Goal: Information Seeking & Learning: Check status

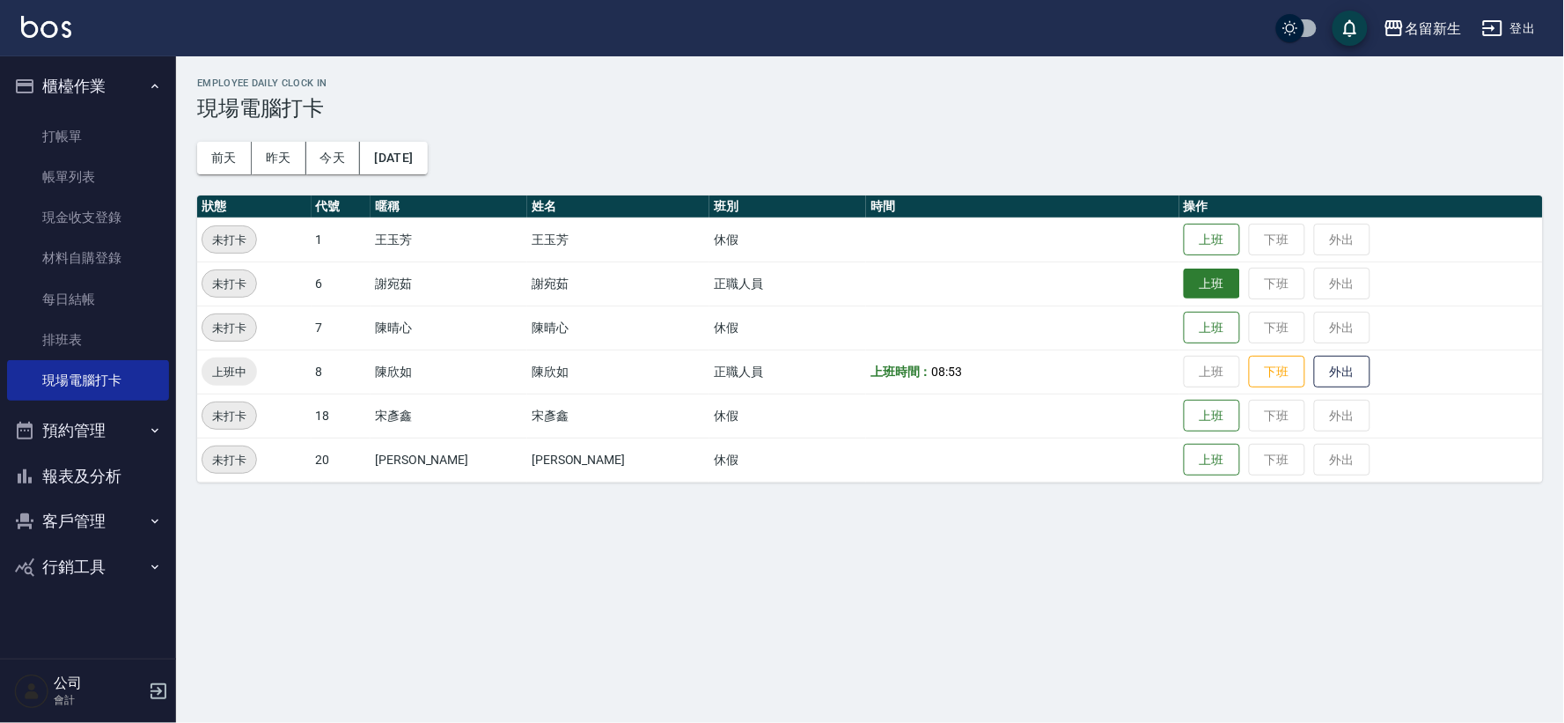
click at [1184, 277] on button "上班" at bounding box center [1212, 283] width 56 height 31
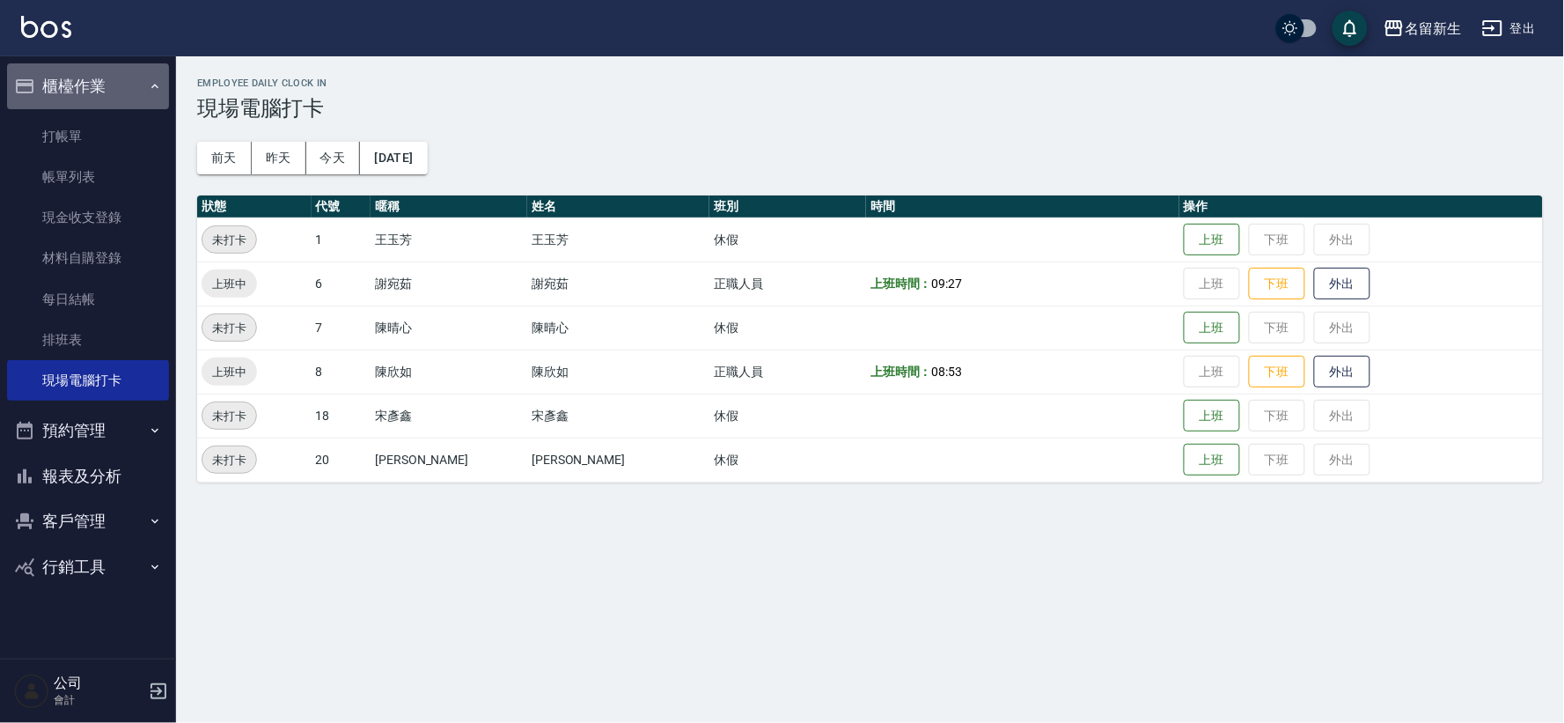
click at [90, 83] on button "櫃檯作業" at bounding box center [88, 86] width 162 height 46
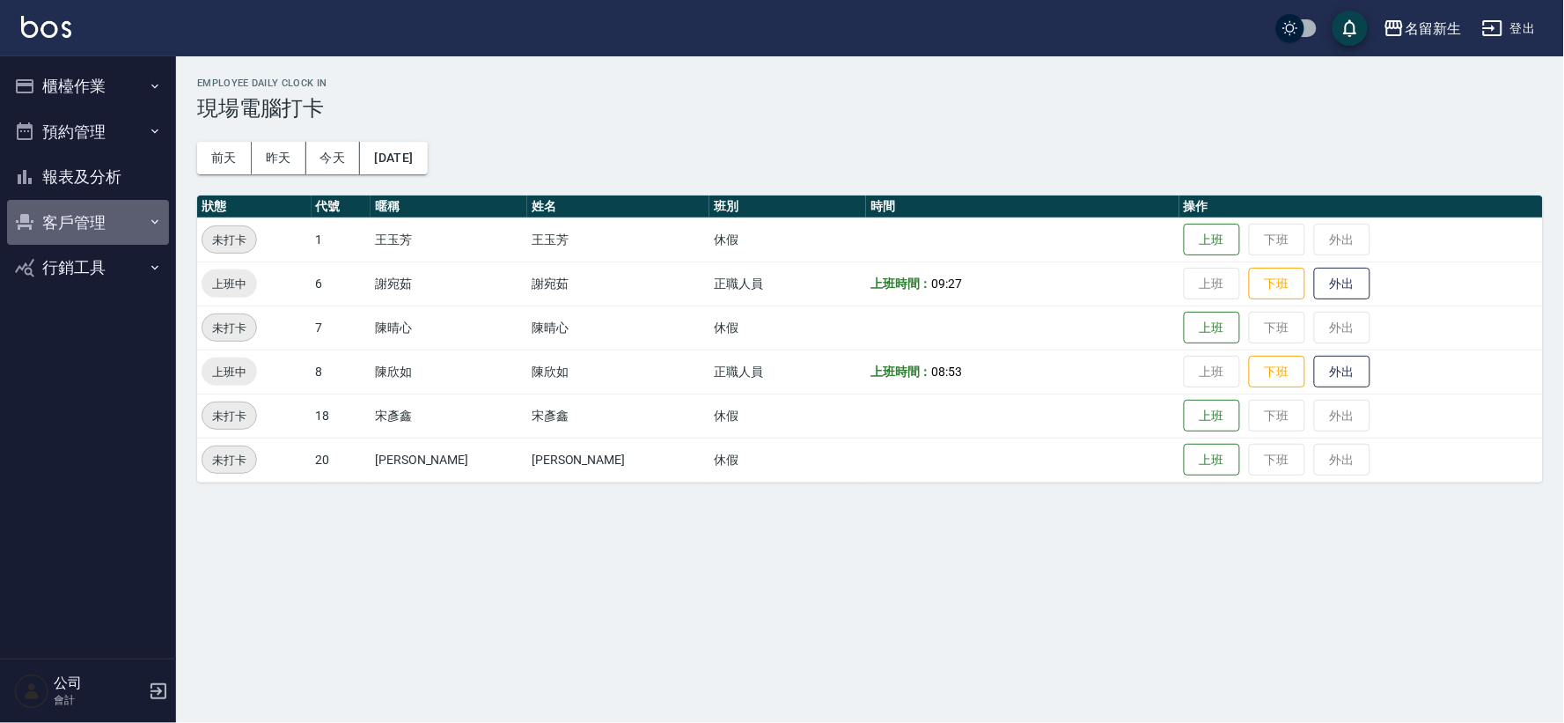
click at [54, 205] on button "客戶管理" at bounding box center [88, 223] width 162 height 46
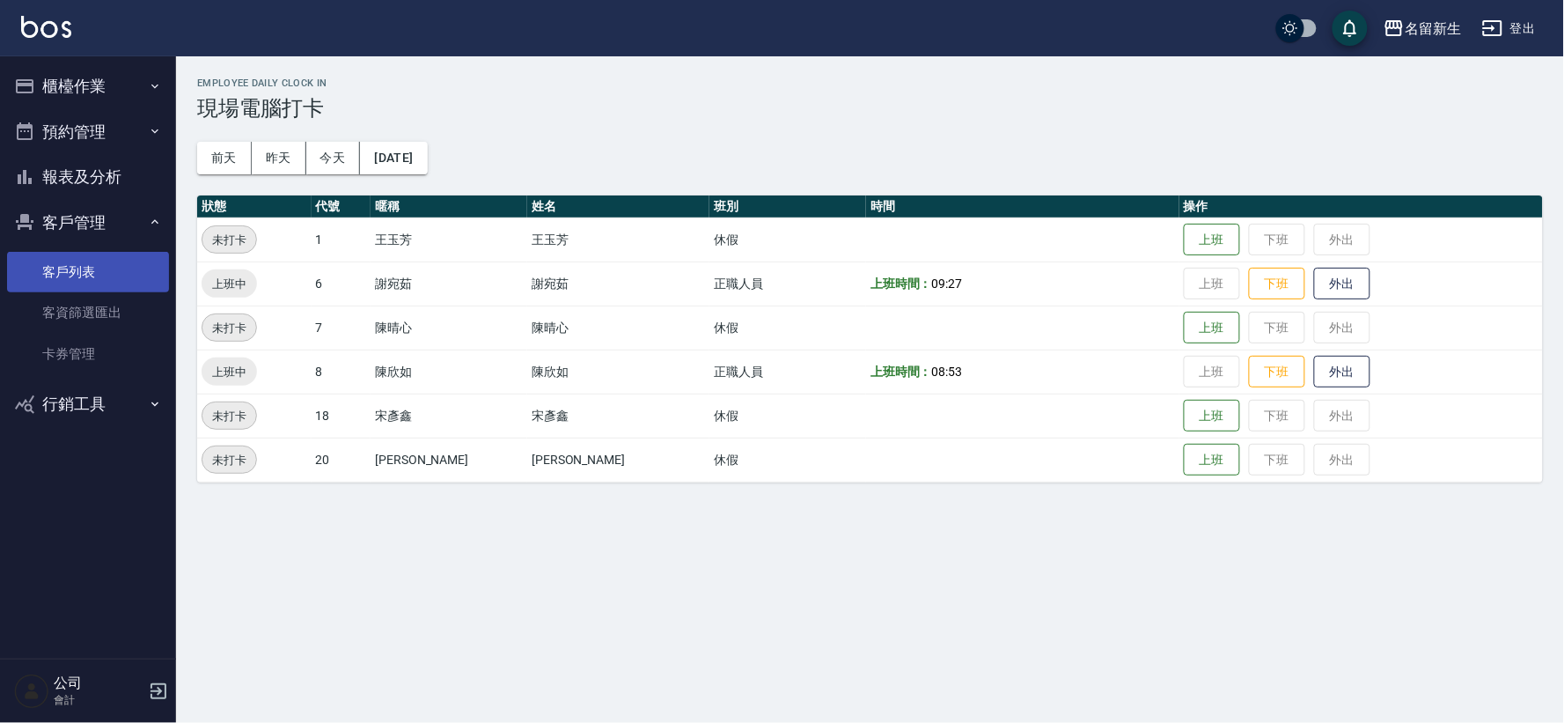
click at [80, 261] on link "客戶列表" at bounding box center [88, 272] width 162 height 40
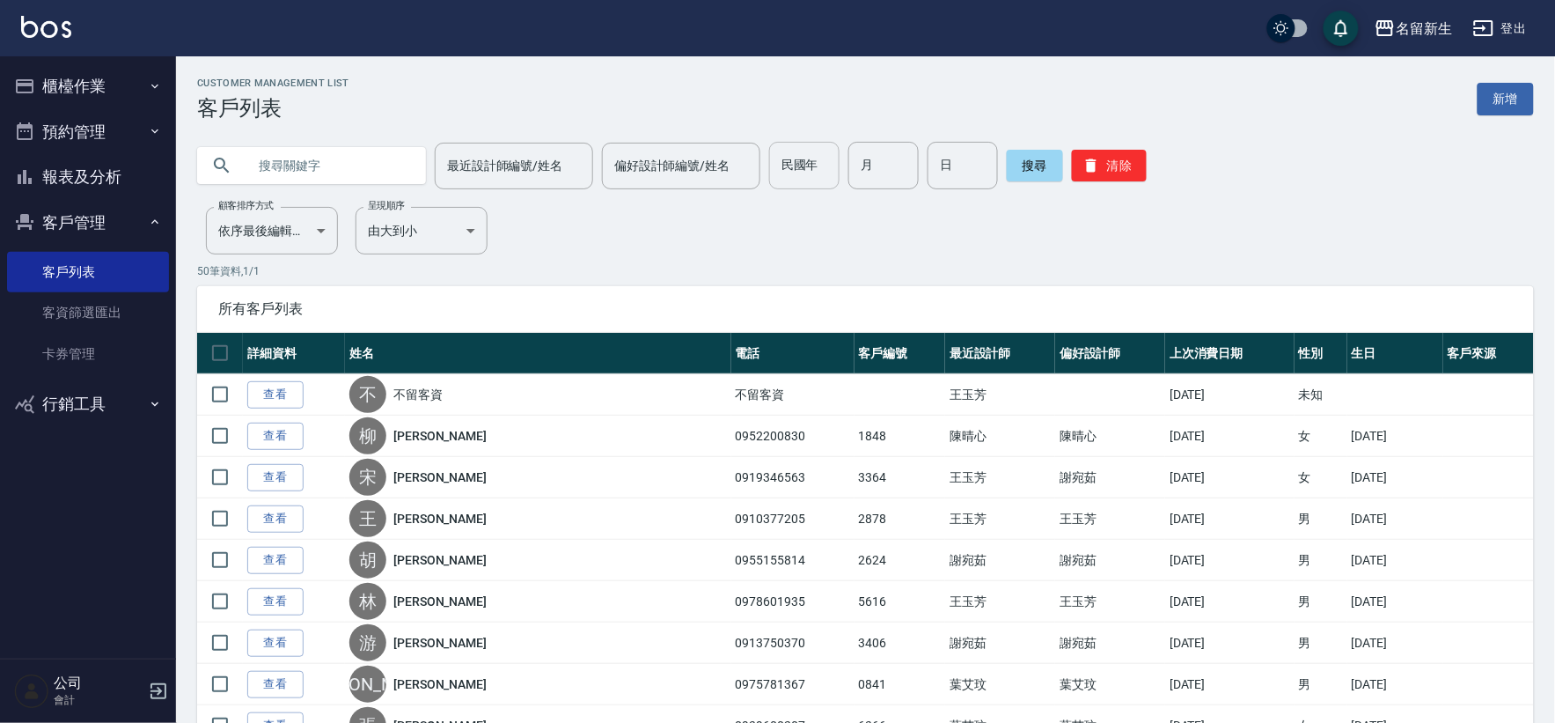
click at [806, 168] on input "民國年" at bounding box center [804, 166] width 70 height 48
type input "90"
type input "11"
type input "12"
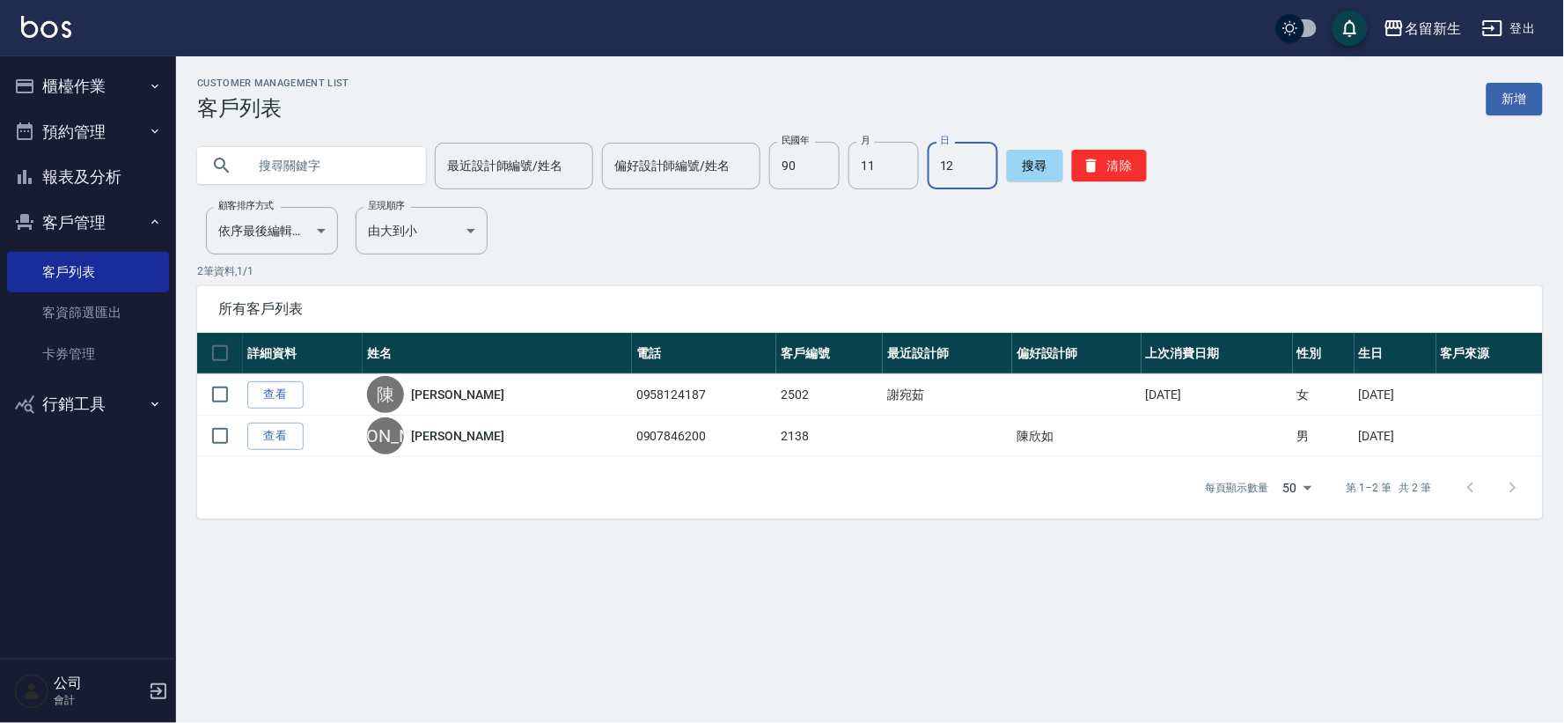
click at [40, 227] on button "客戶管理" at bounding box center [88, 223] width 162 height 46
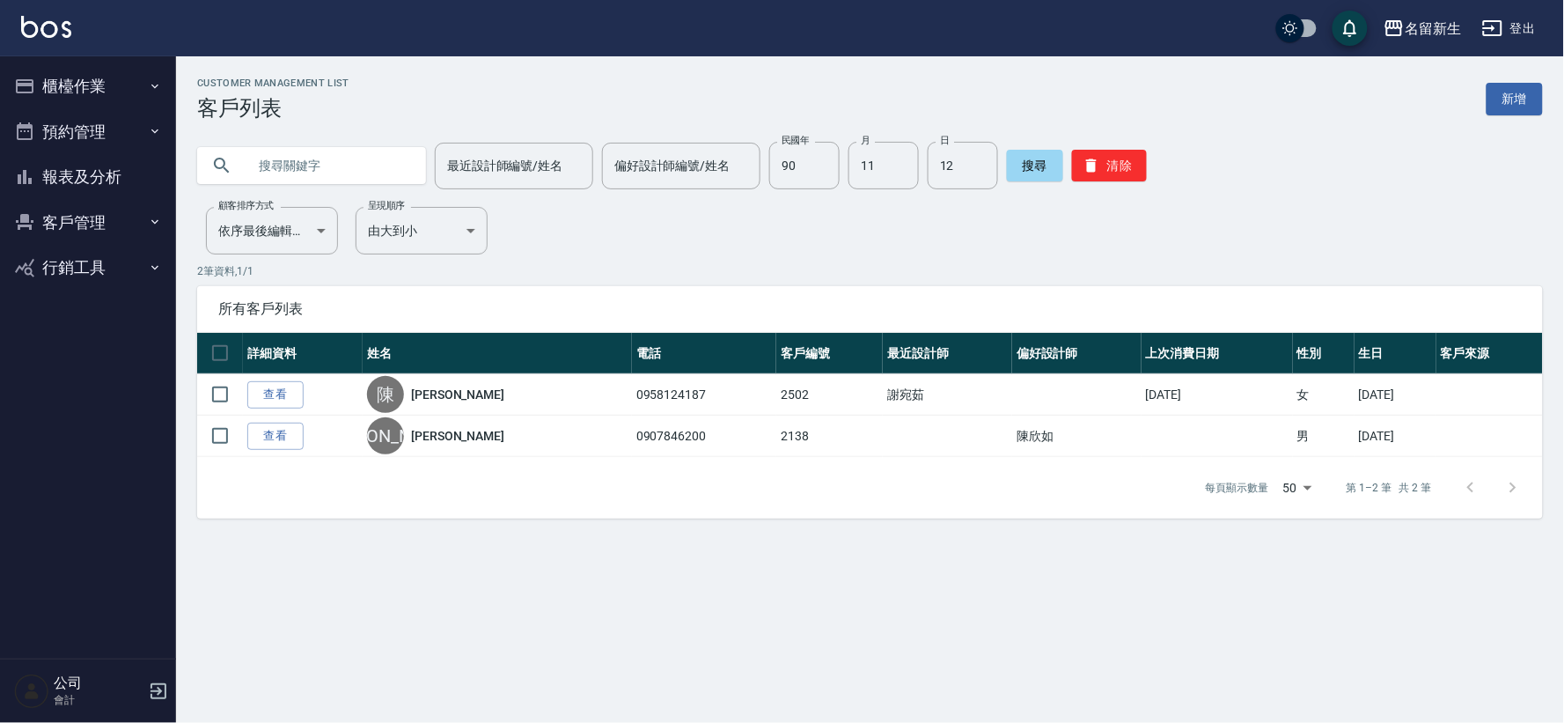
drag, startPoint x: 73, startPoint y: 179, endPoint x: 235, endPoint y: 187, distance: 162.2
click at [75, 178] on button "報表及分析" at bounding box center [88, 177] width 162 height 46
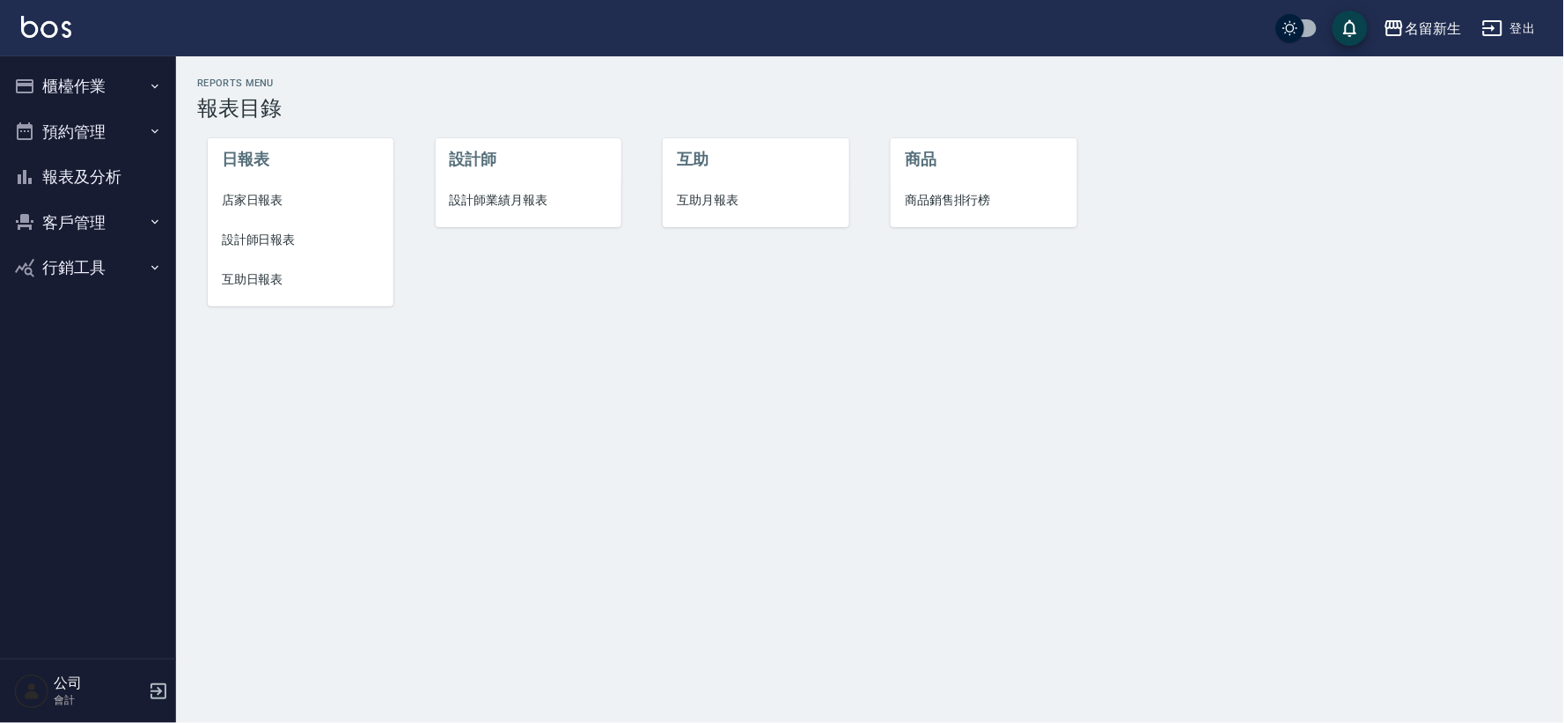
click at [513, 195] on span "設計師業績月報表" at bounding box center [529, 200] width 158 height 18
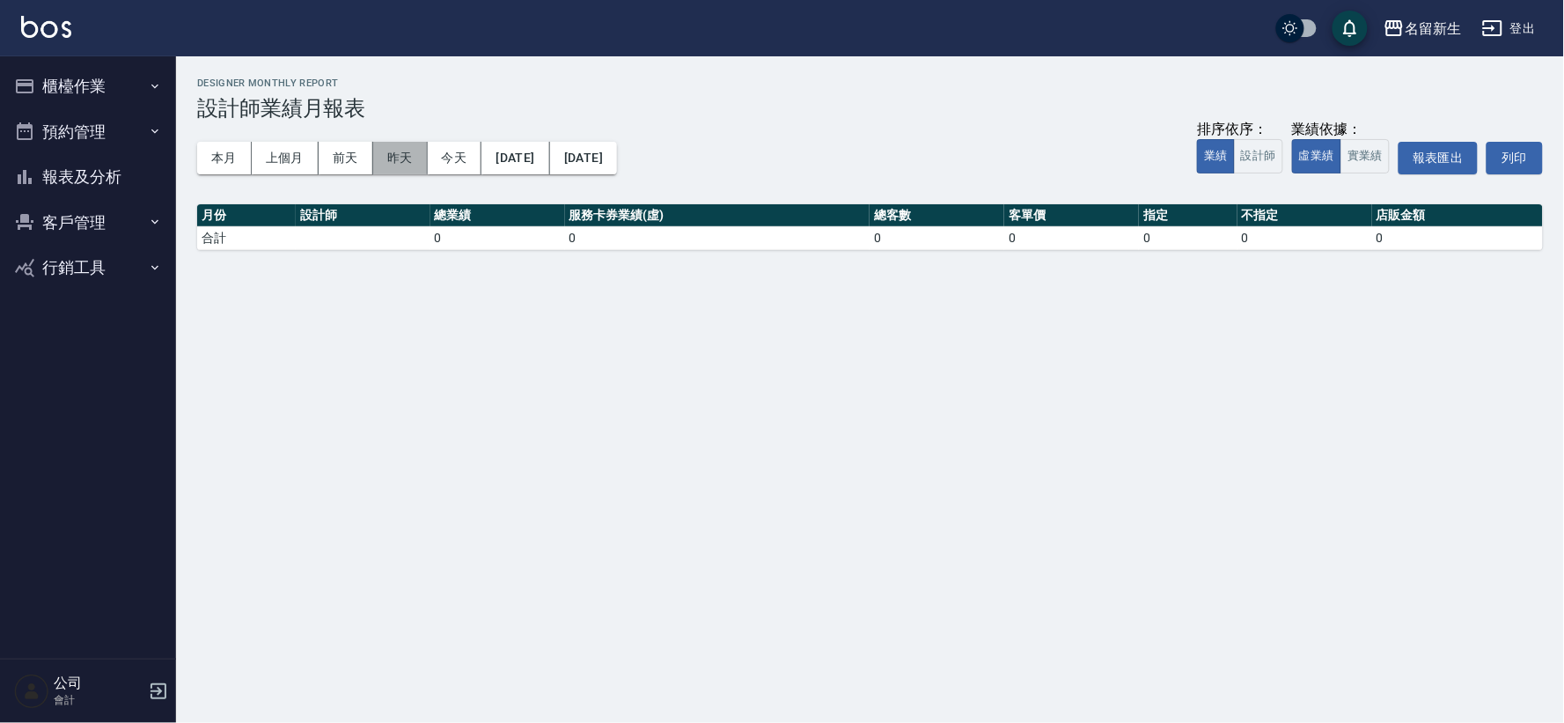
click at [394, 157] on button "昨天" at bounding box center [400, 158] width 55 height 33
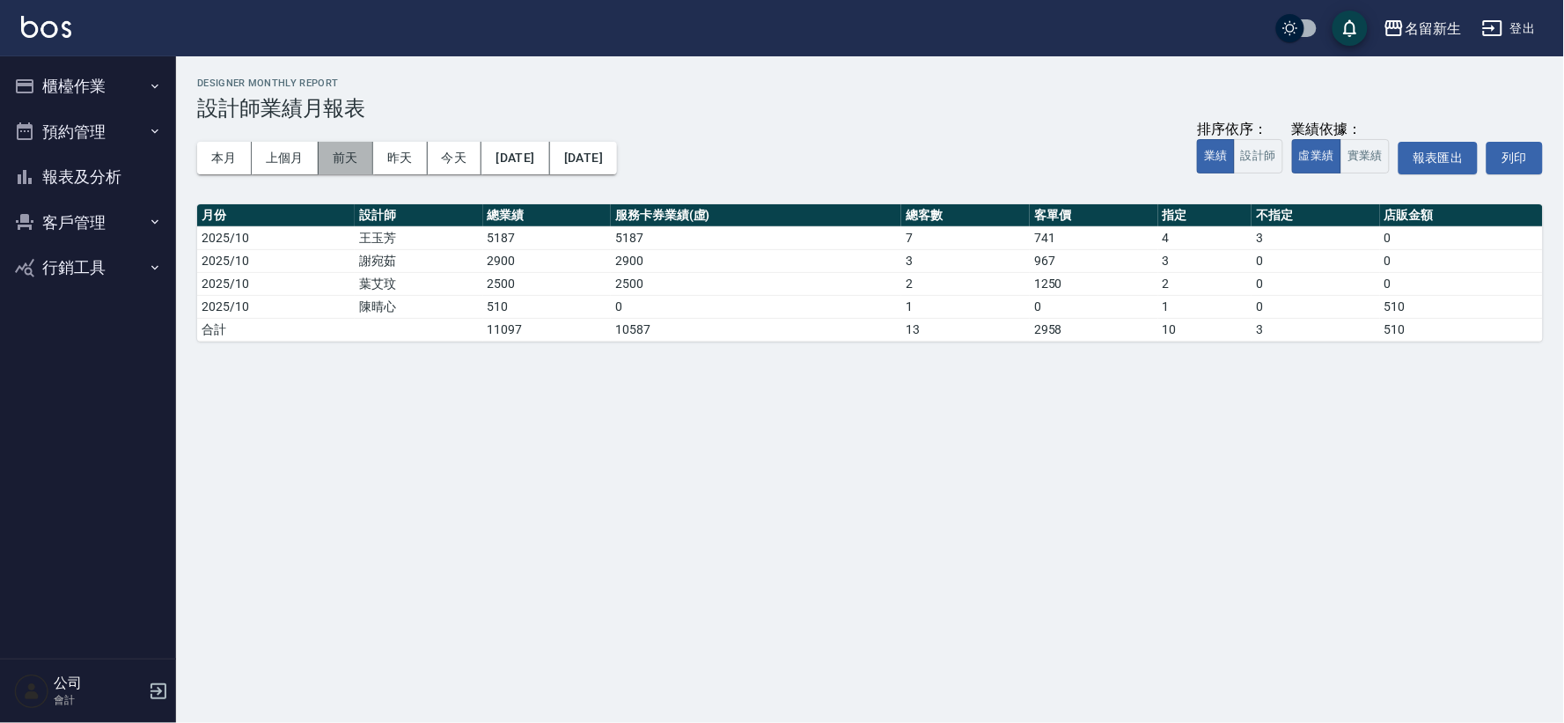
click at [345, 147] on button "前天" at bounding box center [346, 158] width 55 height 33
click at [403, 152] on button "昨天" at bounding box center [400, 158] width 55 height 33
click at [51, 77] on button "櫃檯作業" at bounding box center [88, 86] width 162 height 46
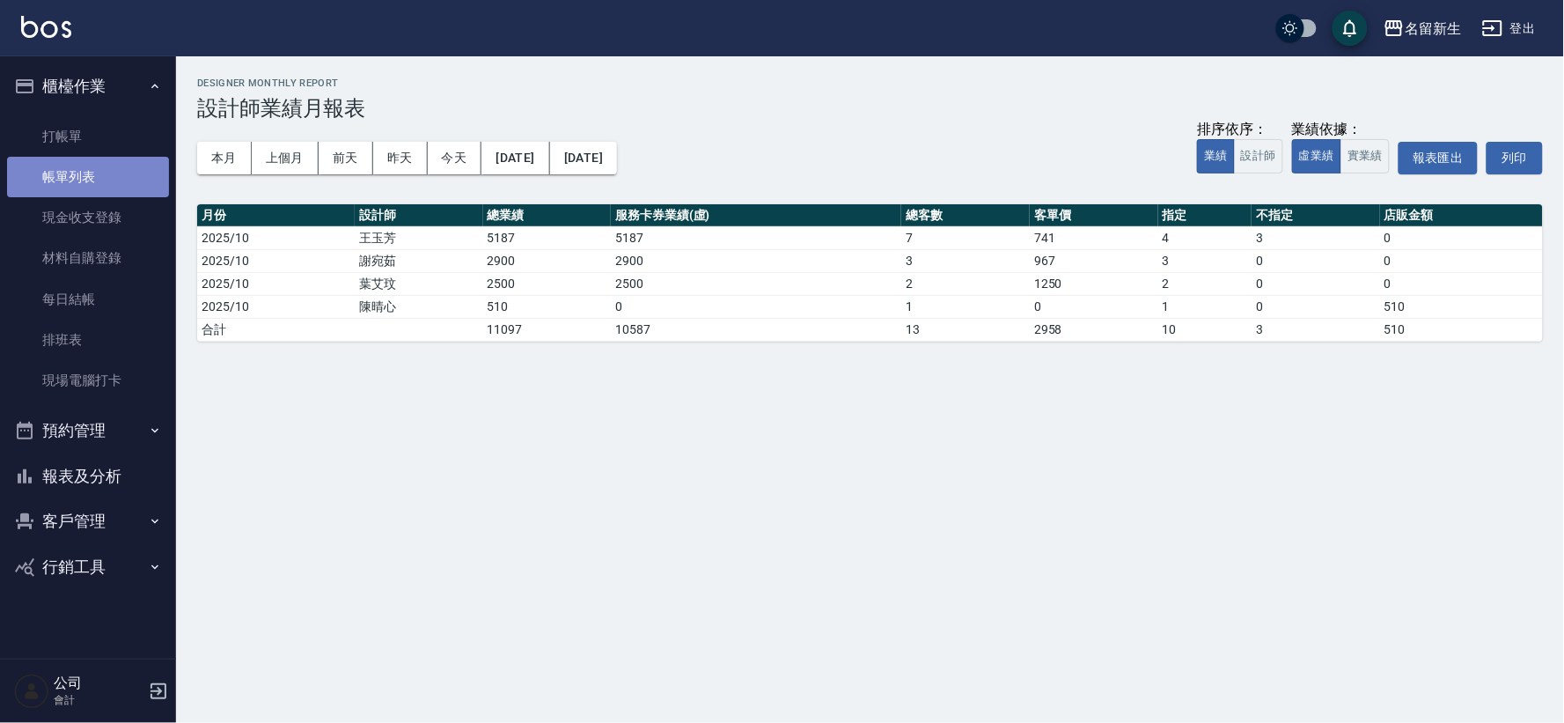
click at [65, 168] on link "帳單列表" at bounding box center [88, 177] width 162 height 40
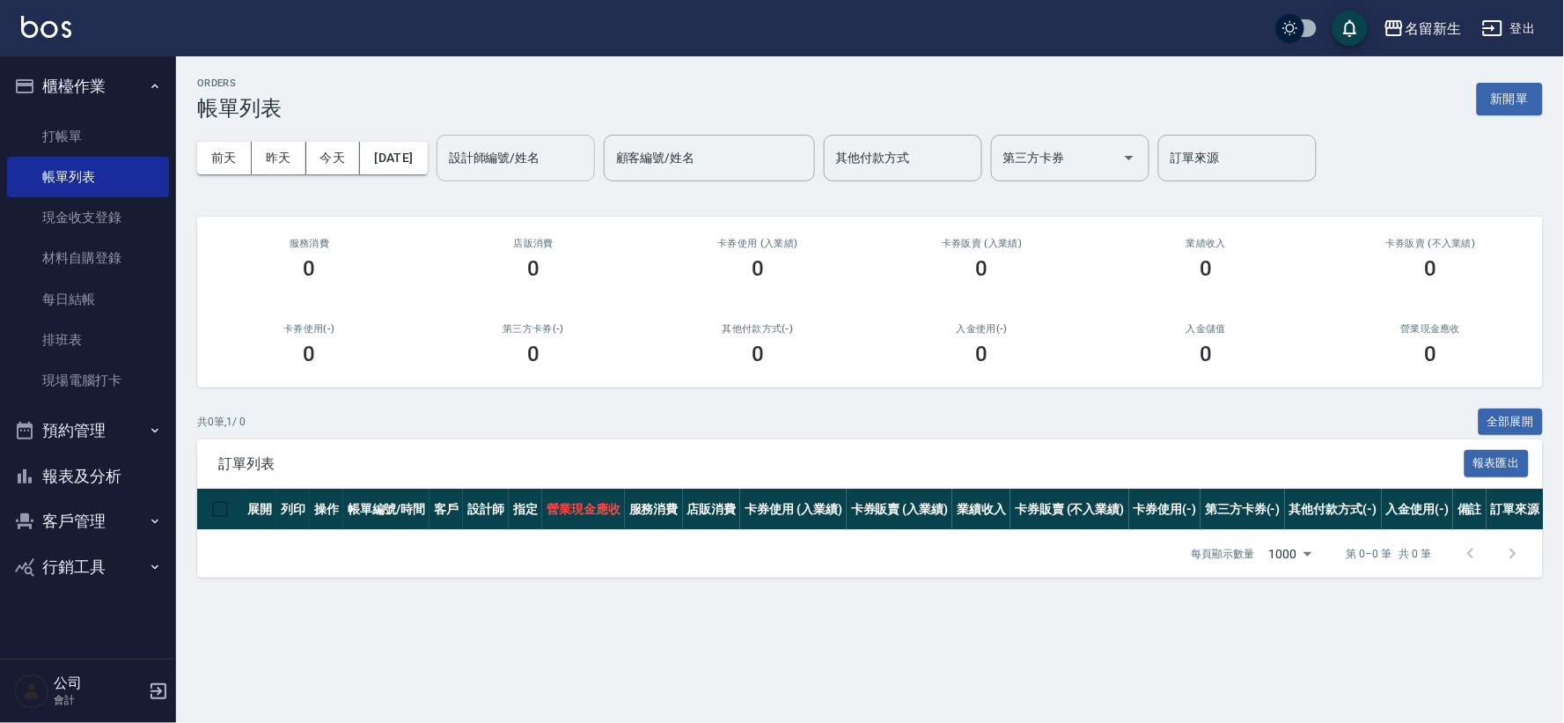
click at [504, 151] on div "設計師編號/姓名 設計師編號/姓名" at bounding box center [516, 158] width 158 height 47
click at [280, 157] on button "昨天" at bounding box center [279, 158] width 55 height 33
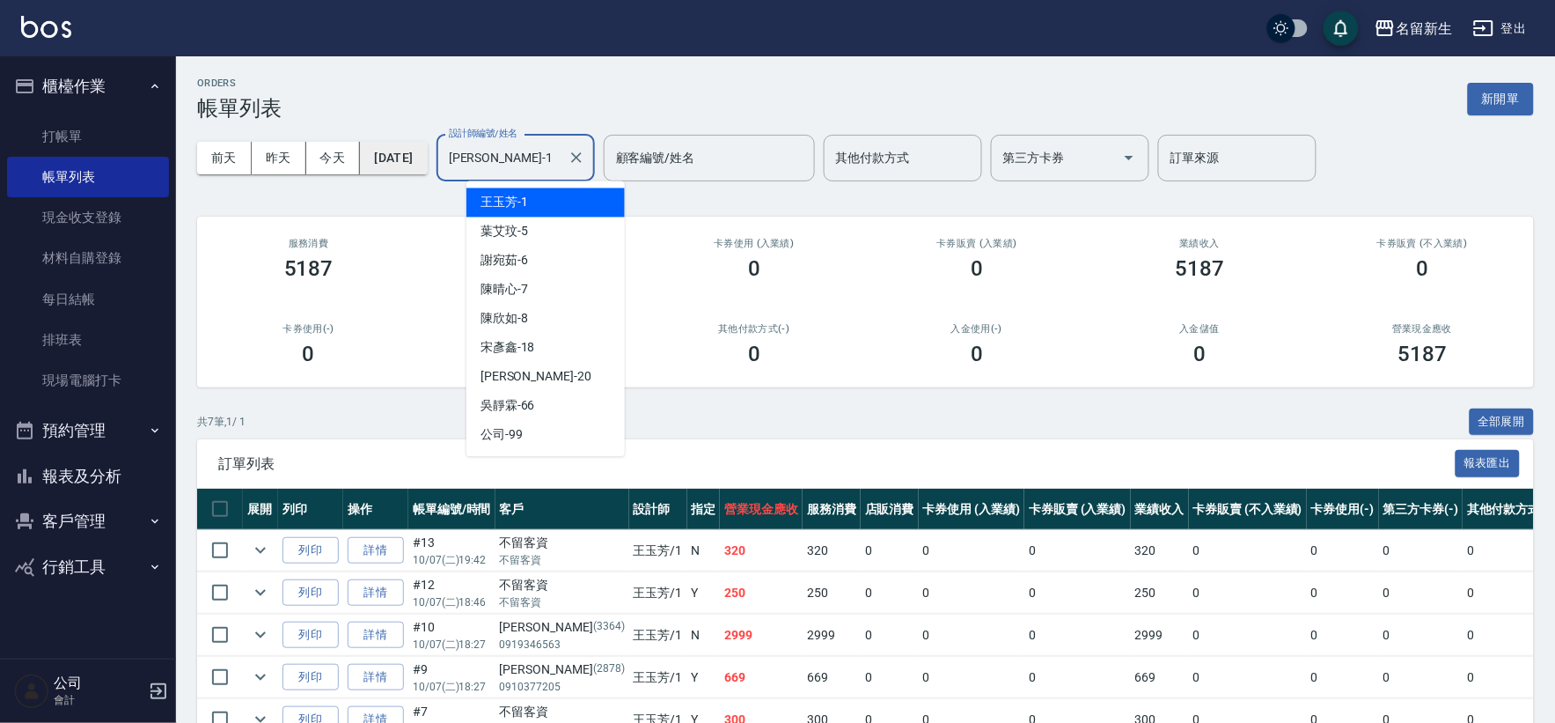
drag, startPoint x: 561, startPoint y: 167, endPoint x: 394, endPoint y: 158, distance: 166.6
click at [394, 158] on div "[DATE] [DATE] [DATE] [DATE] 設計師編號/姓名 [PERSON_NAME]-1 設計師編號/姓名 顧客編號/姓名 顧客編號/姓名 其…" at bounding box center [865, 158] width 1337 height 75
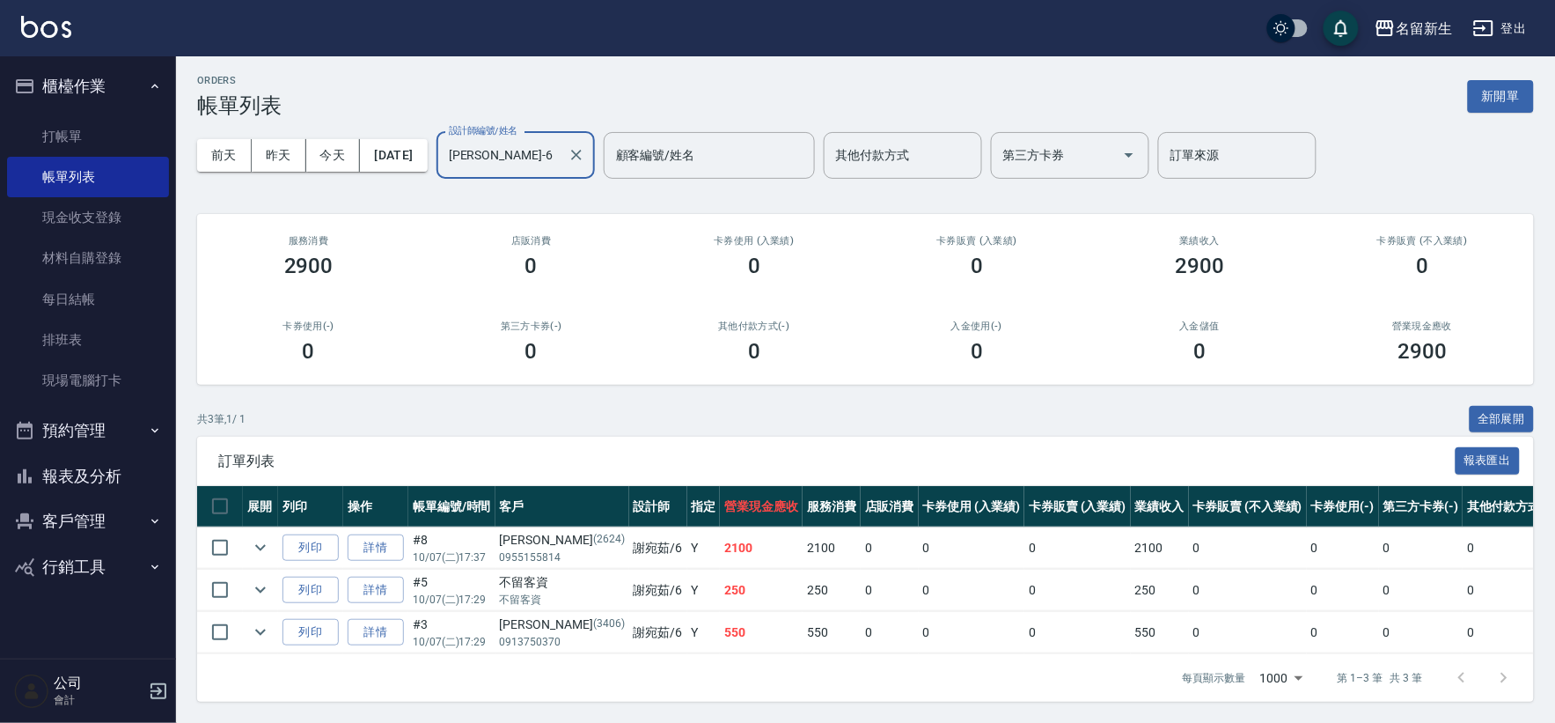
scroll to position [18, 0]
type input "[PERSON_NAME]-6"
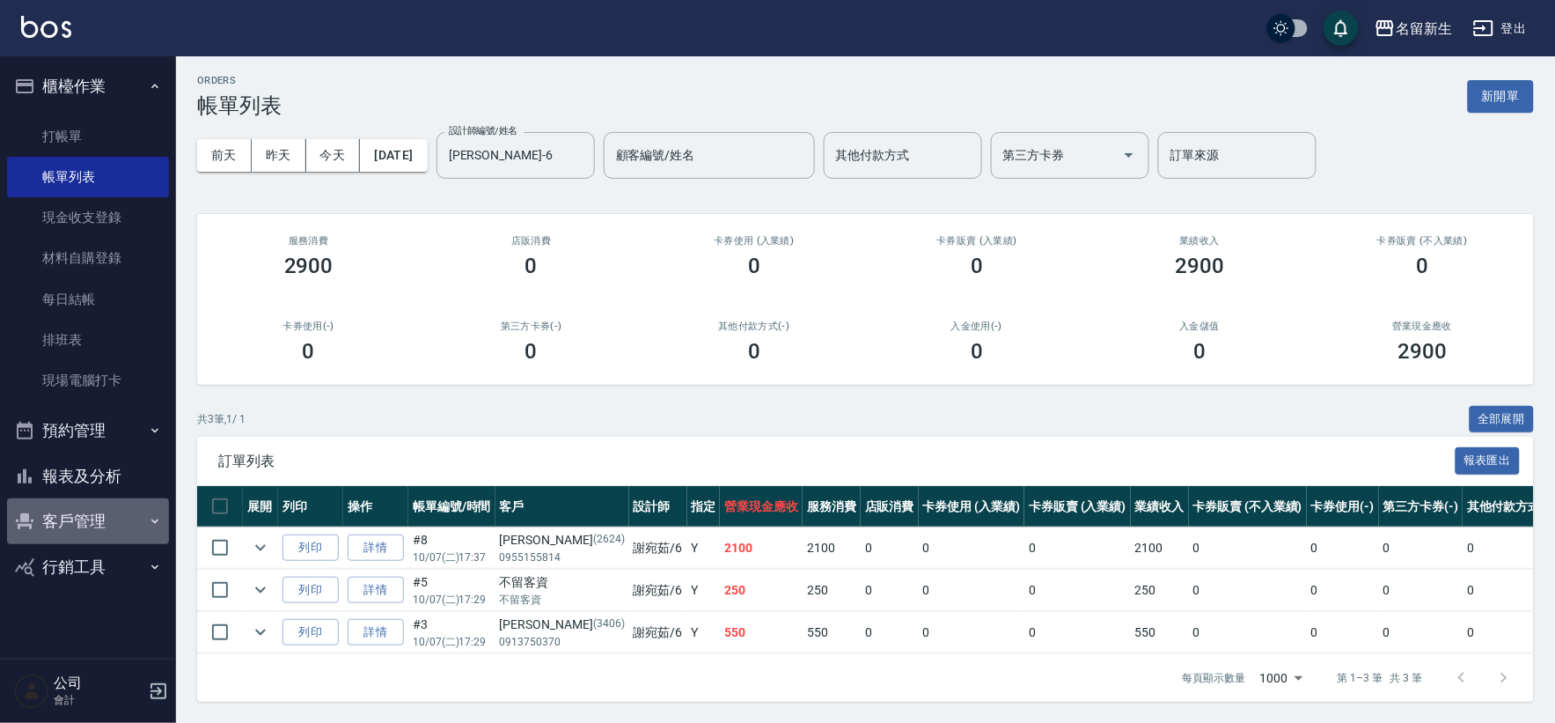
click at [103, 511] on button "客戶管理" at bounding box center [88, 521] width 162 height 46
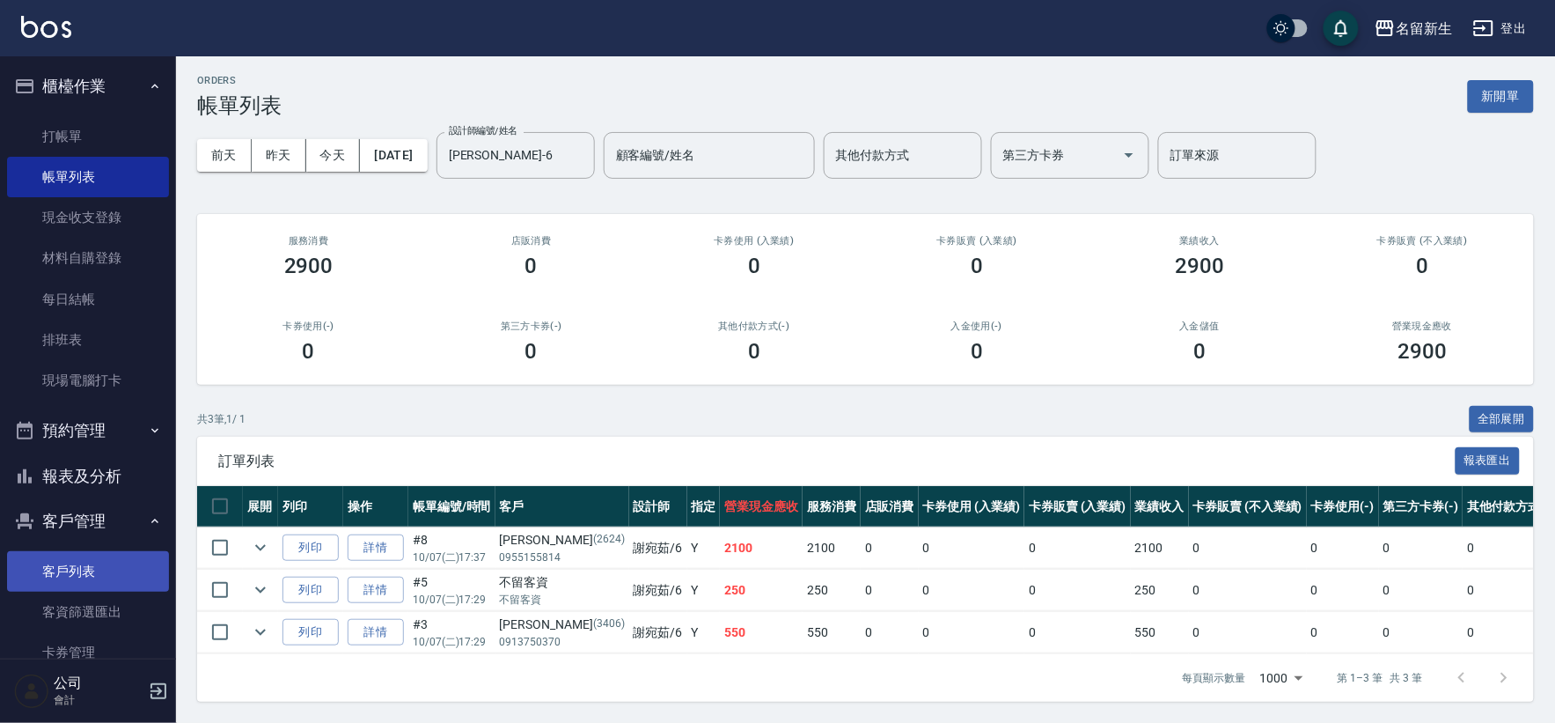
click at [86, 557] on link "客戶列表" at bounding box center [88, 571] width 162 height 40
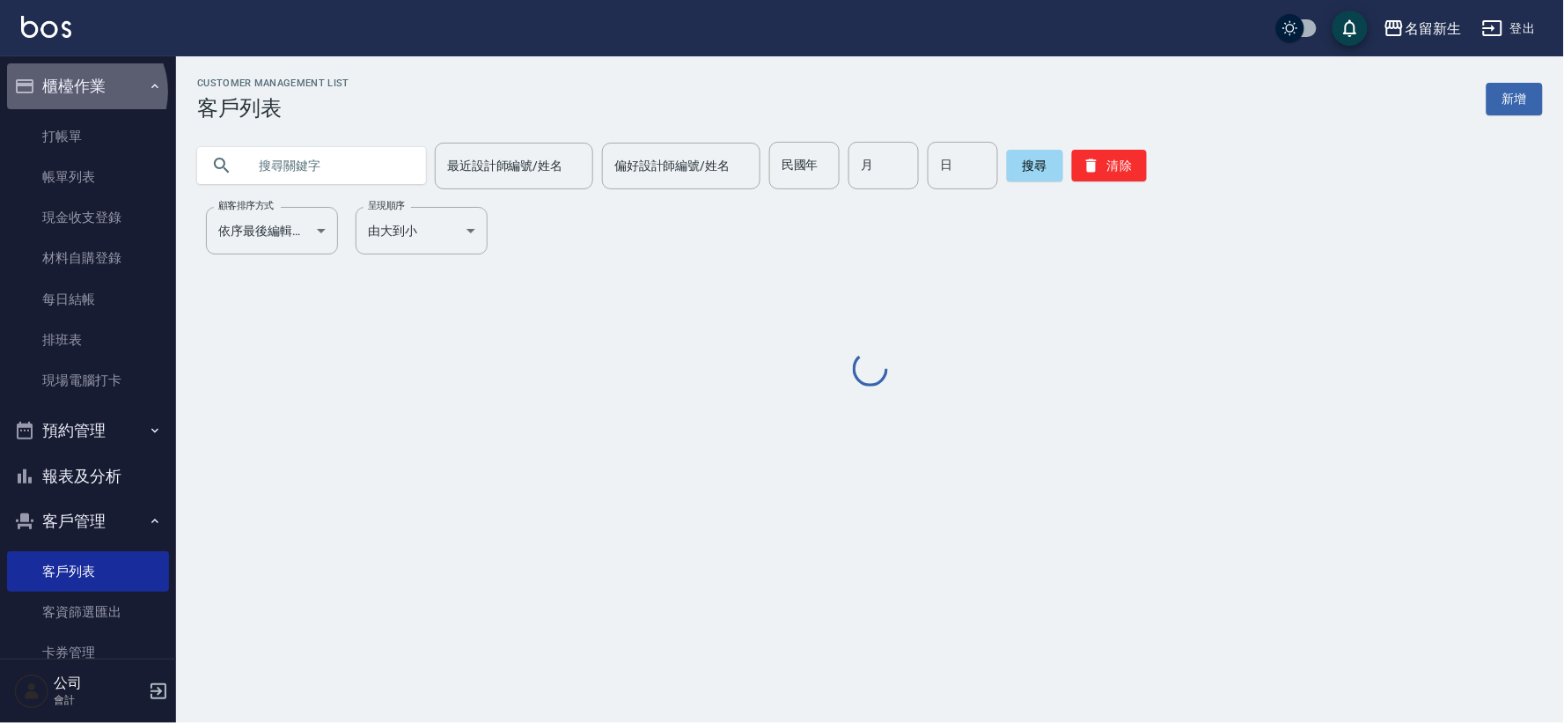
click at [84, 92] on button "櫃檯作業" at bounding box center [88, 86] width 162 height 46
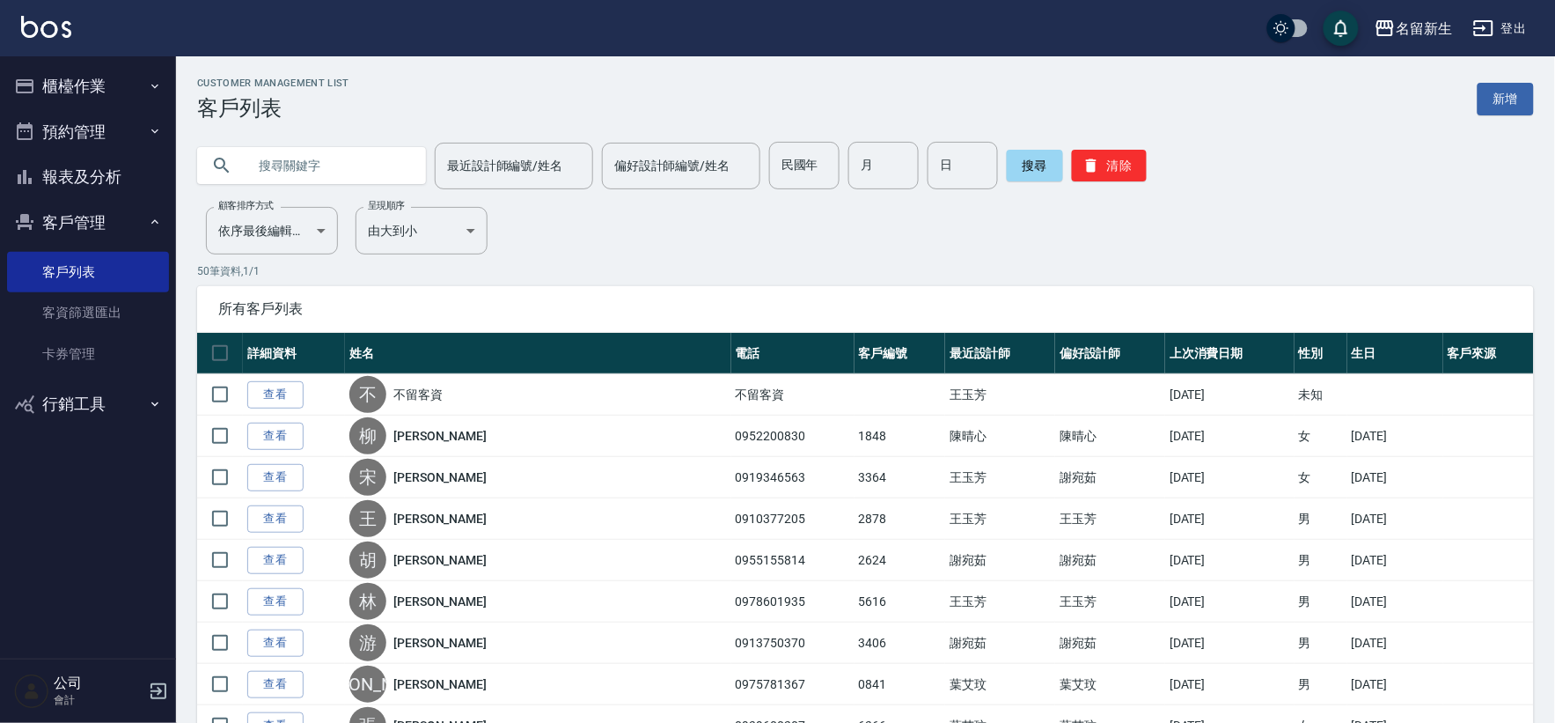
click at [128, 180] on button "報表及分析" at bounding box center [88, 177] width 162 height 46
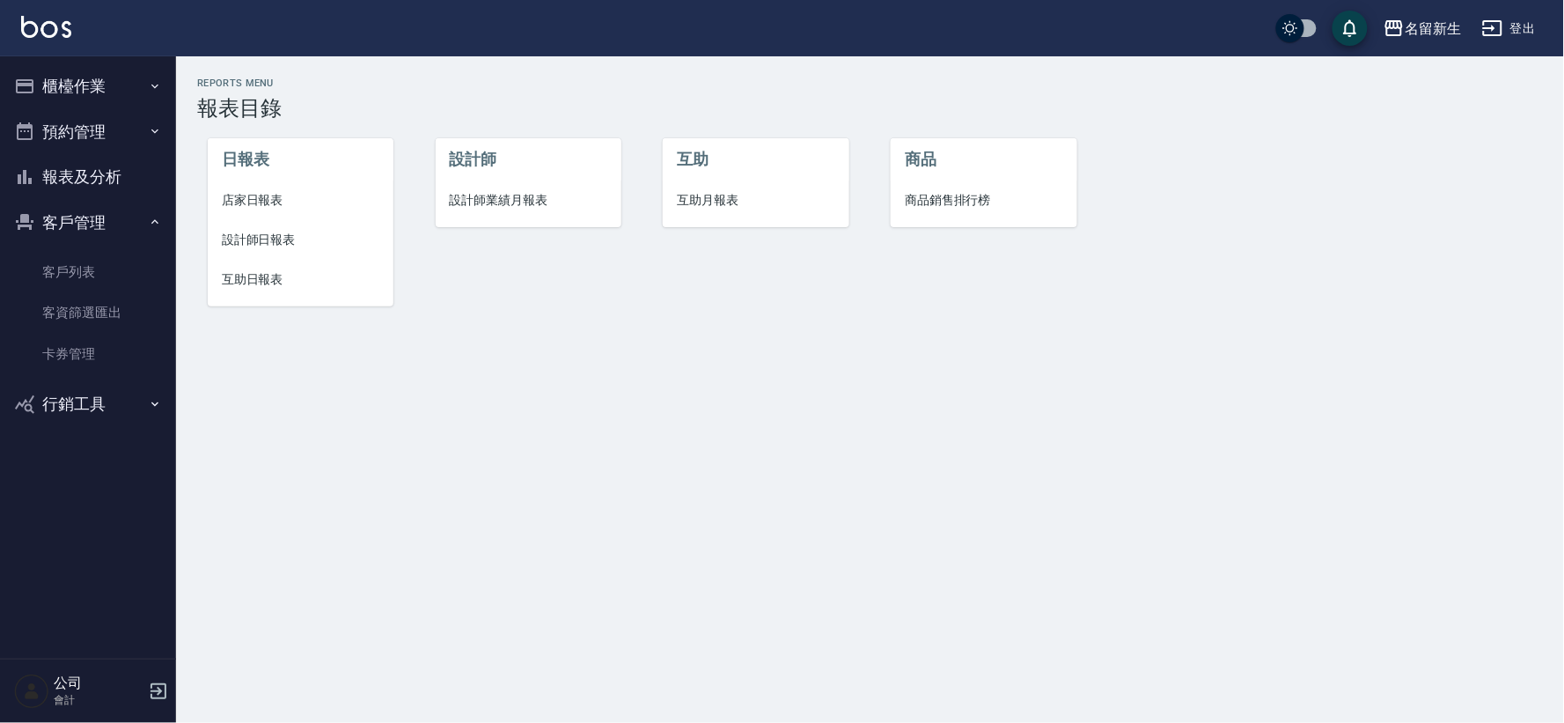
click at [256, 191] on li "店家日報表" at bounding box center [301, 200] width 186 height 40
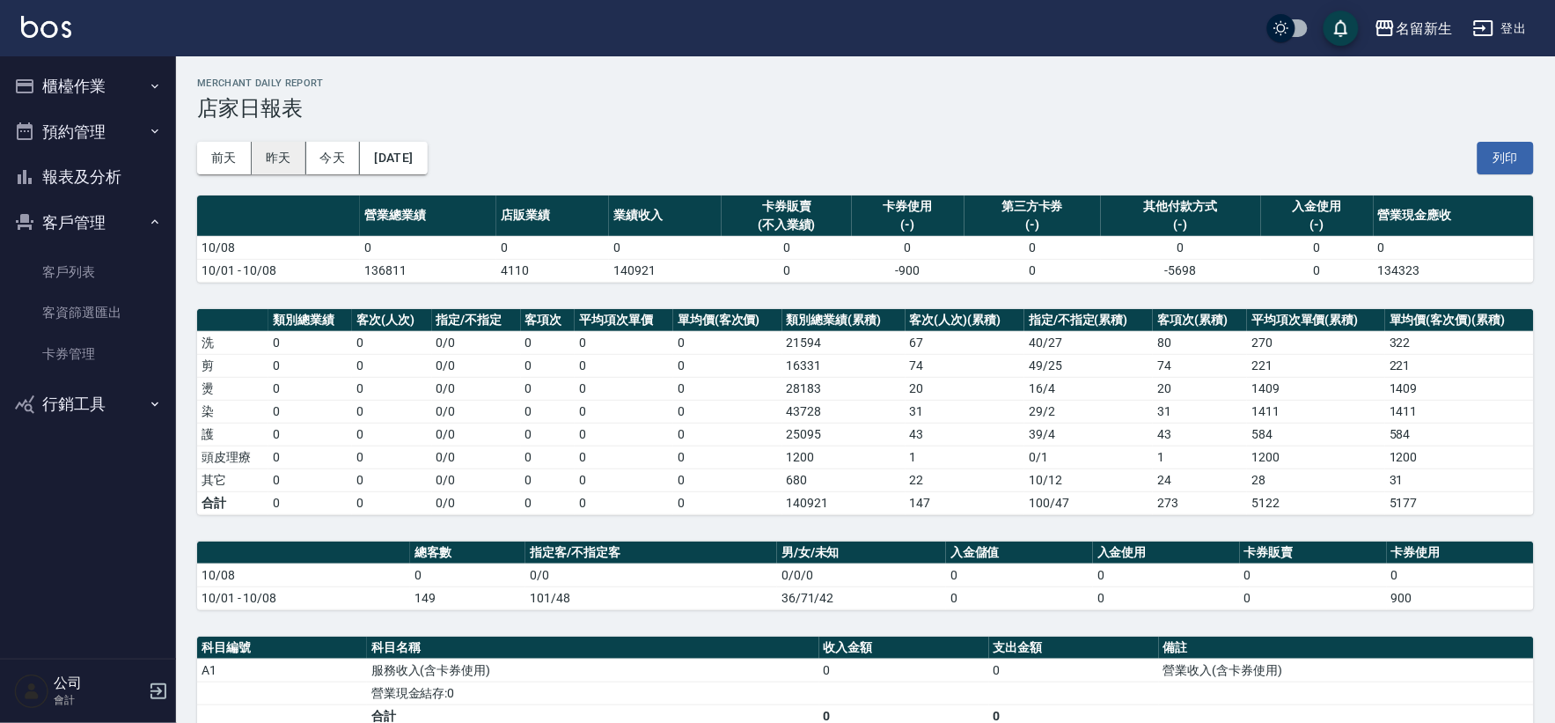
click at [275, 158] on button "昨天" at bounding box center [279, 158] width 55 height 33
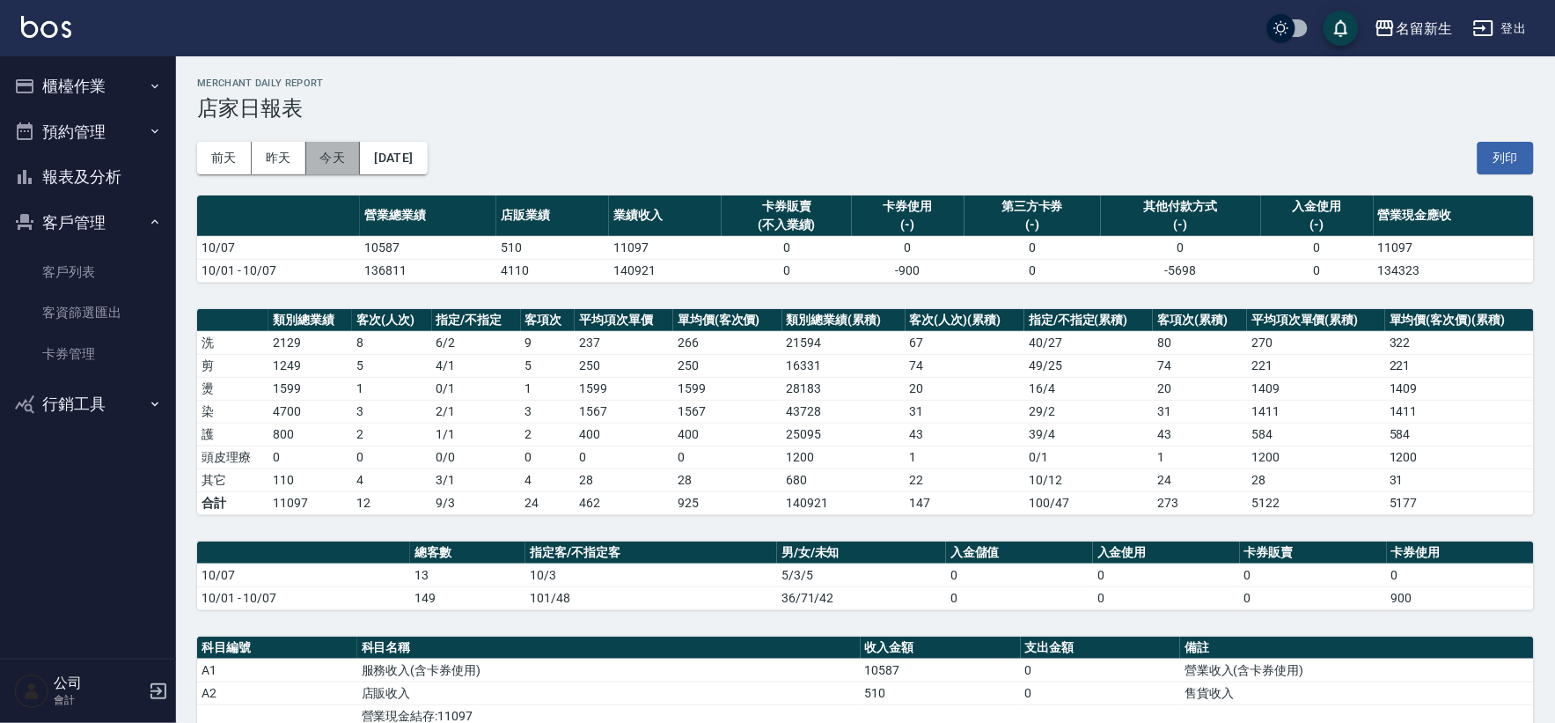
click at [335, 156] on button "今天" at bounding box center [333, 158] width 55 height 33
